Goal: Task Accomplishment & Management: Manage account settings

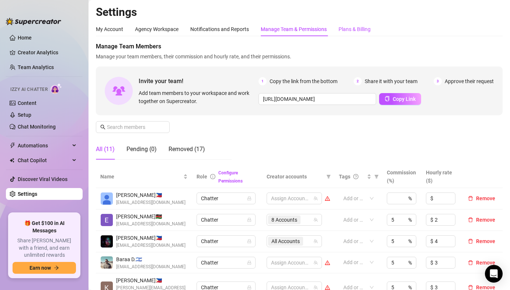
click at [369, 30] on div "Plans & Billing" at bounding box center [355, 29] width 32 height 8
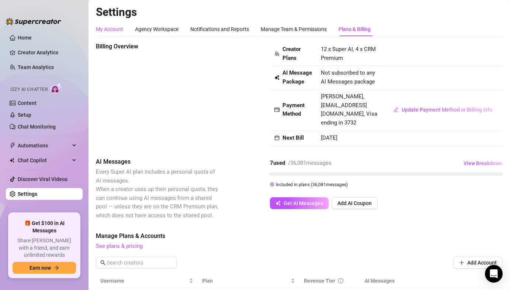
click at [112, 33] on div "My Account" at bounding box center [109, 29] width 27 height 8
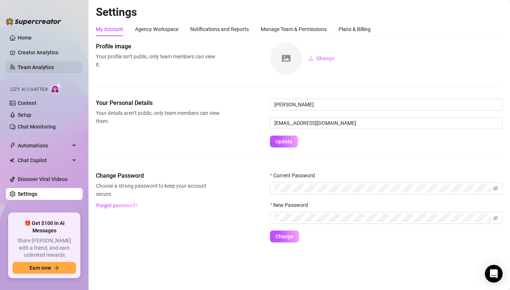
click at [54, 64] on link "Team Analytics" at bounding box center [36, 67] width 36 height 6
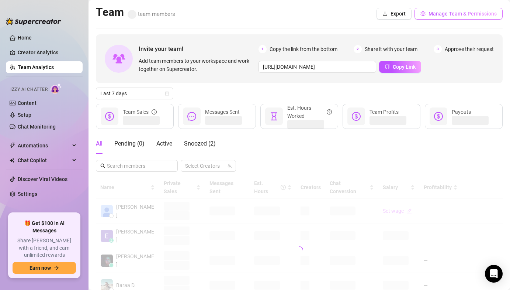
click at [439, 14] on span "Manage Team & Permissions" at bounding box center [463, 14] width 68 height 6
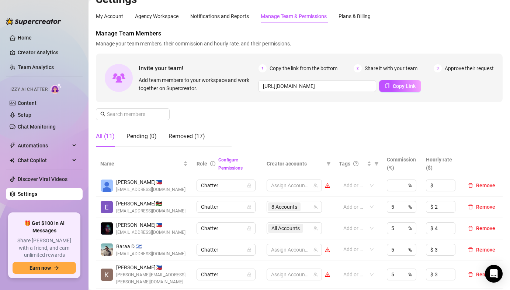
scroll to position [19, 0]
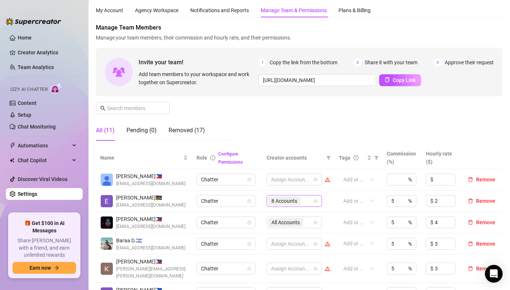
click at [276, 200] on span "8 Accounts" at bounding box center [285, 201] width 26 height 8
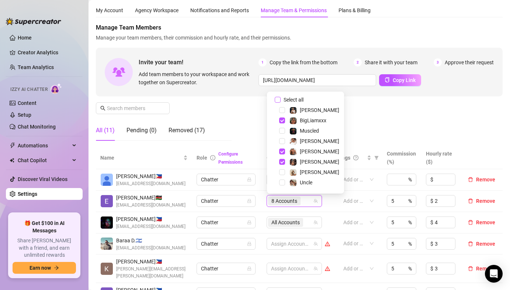
click at [278, 101] on input "Select all" at bounding box center [278, 100] width 6 height 6
checkbox input "true"
click at [213, 133] on div "All (11) Pending (0) Removed (17)" at bounding box center [164, 130] width 136 height 21
